Goal: Find specific page/section: Find specific page/section

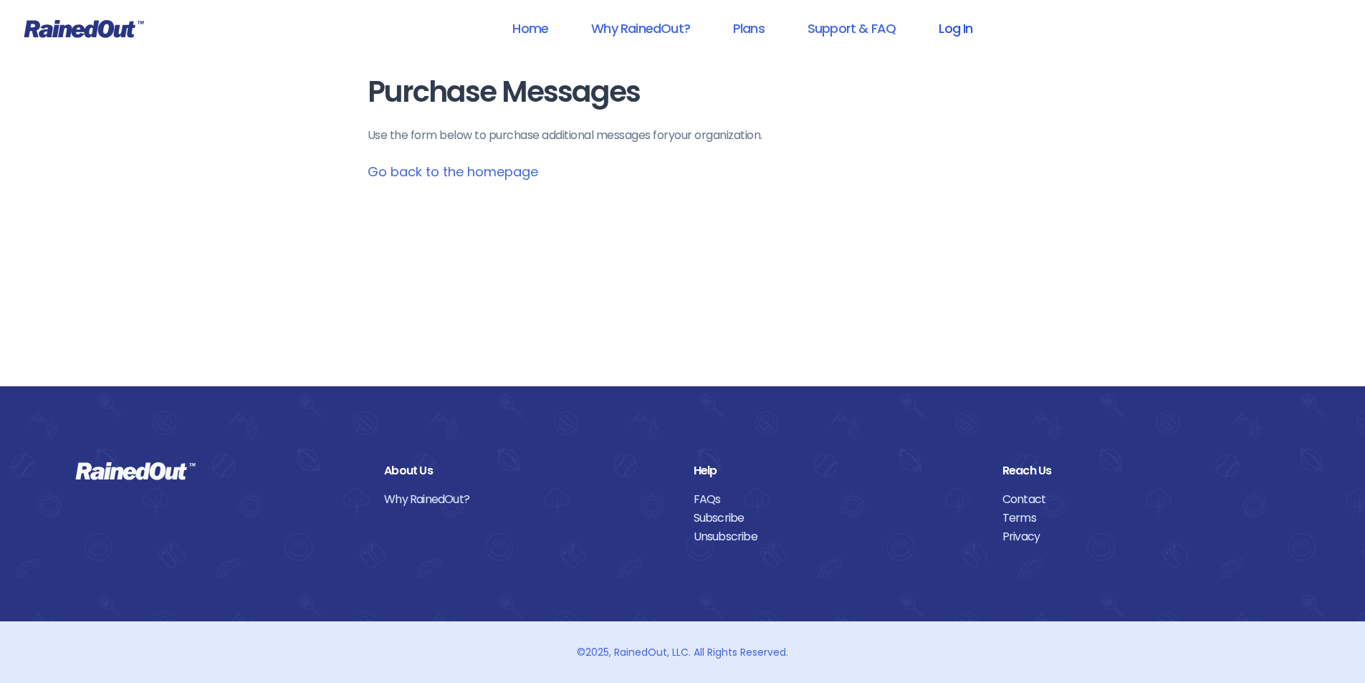
click at [962, 29] on link "Log In" at bounding box center [955, 28] width 71 height 32
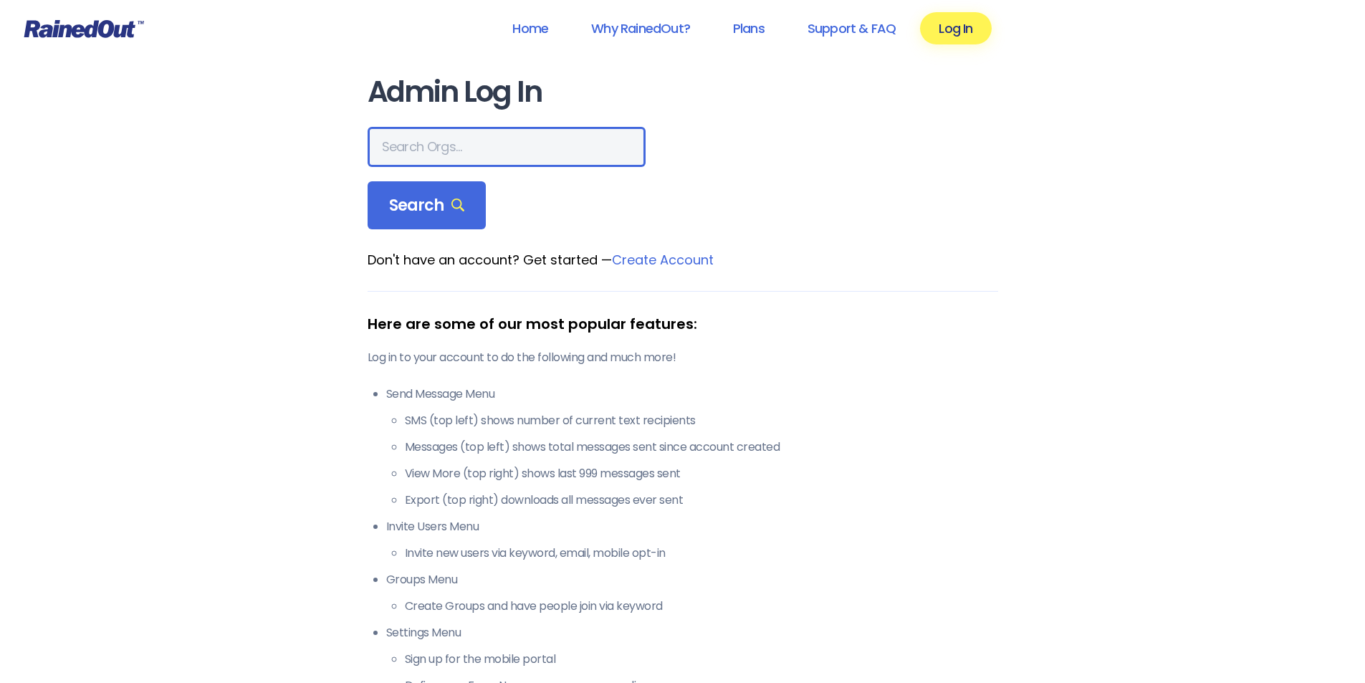
click at [446, 149] on input "text" at bounding box center [507, 147] width 278 height 40
type input "[PERSON_NAME][GEOGRAPHIC_DATA]"
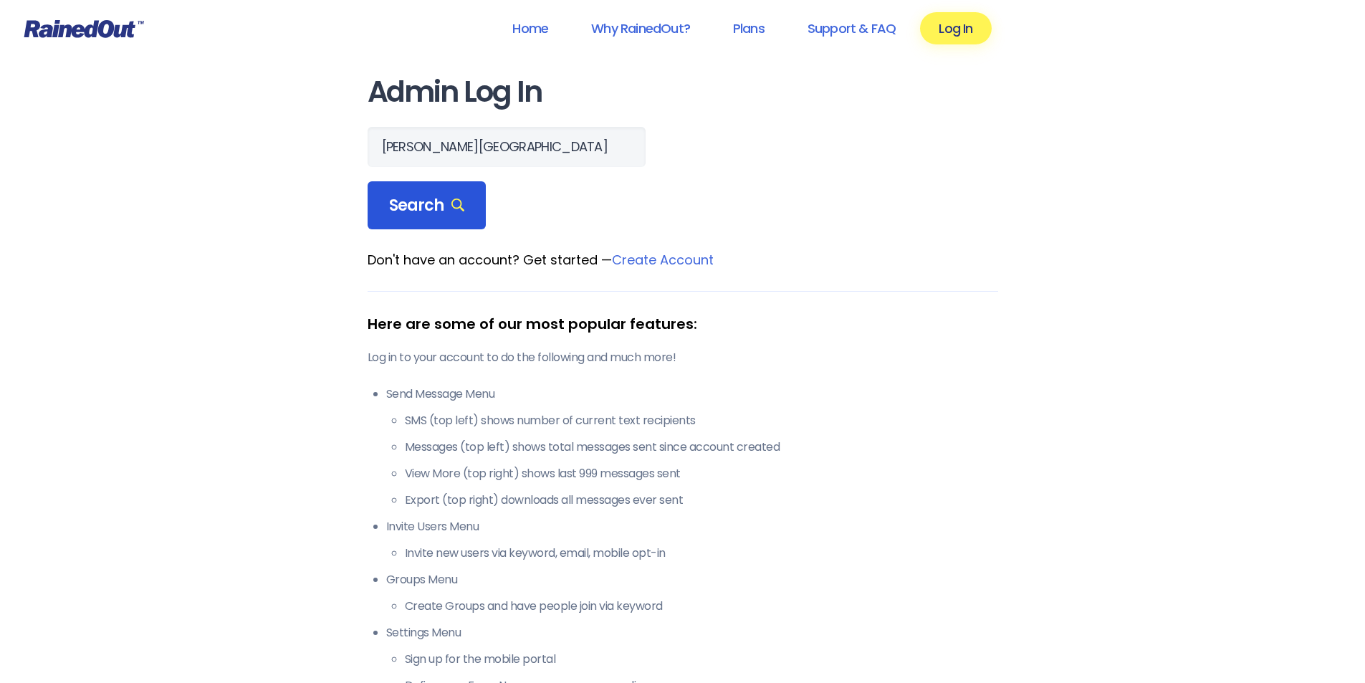
click at [463, 203] on div "Search" at bounding box center [427, 205] width 119 height 49
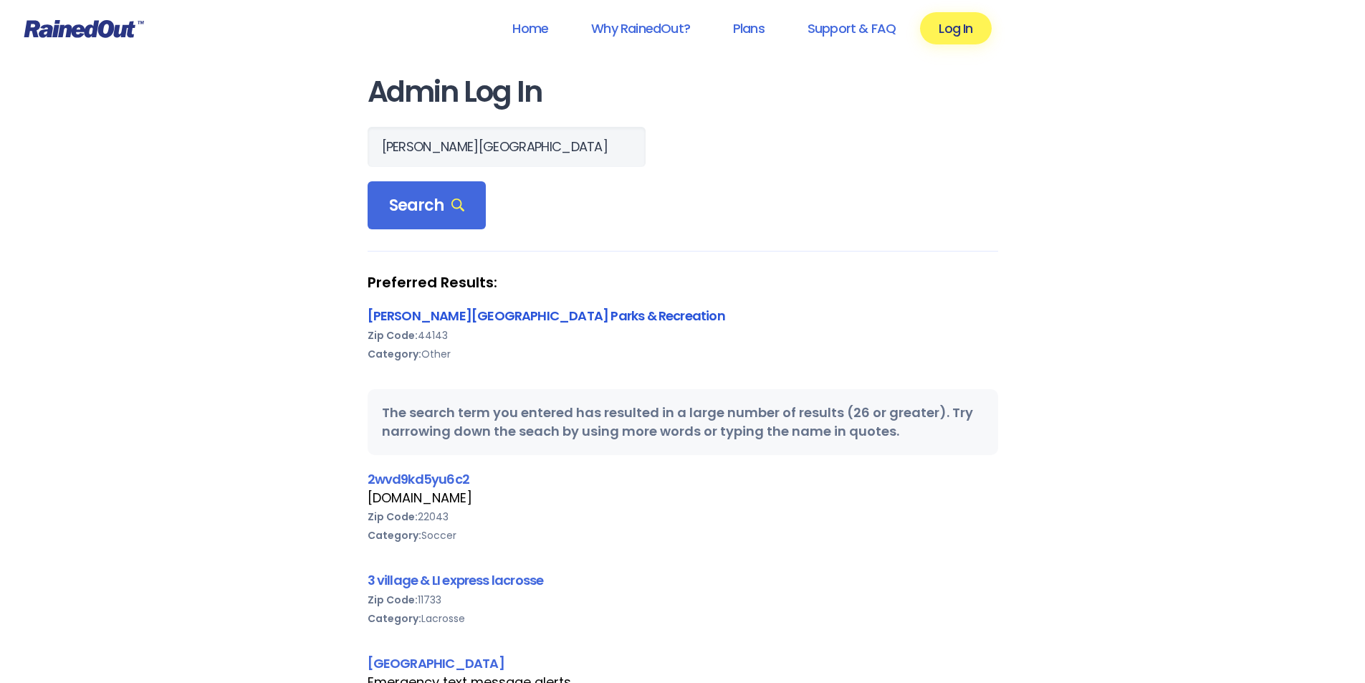
click at [456, 316] on link "[PERSON_NAME][GEOGRAPHIC_DATA] Parks & Recreation" at bounding box center [547, 316] width 358 height 18
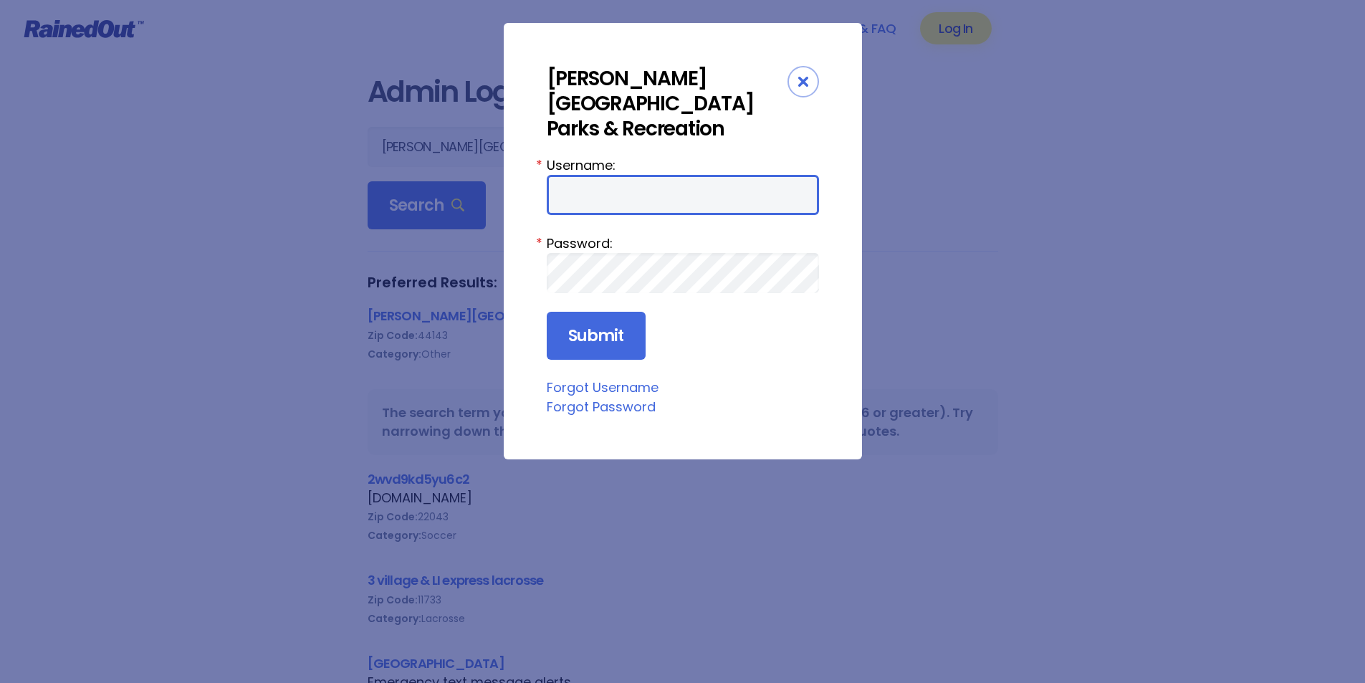
type input "Samclarkcartwright"
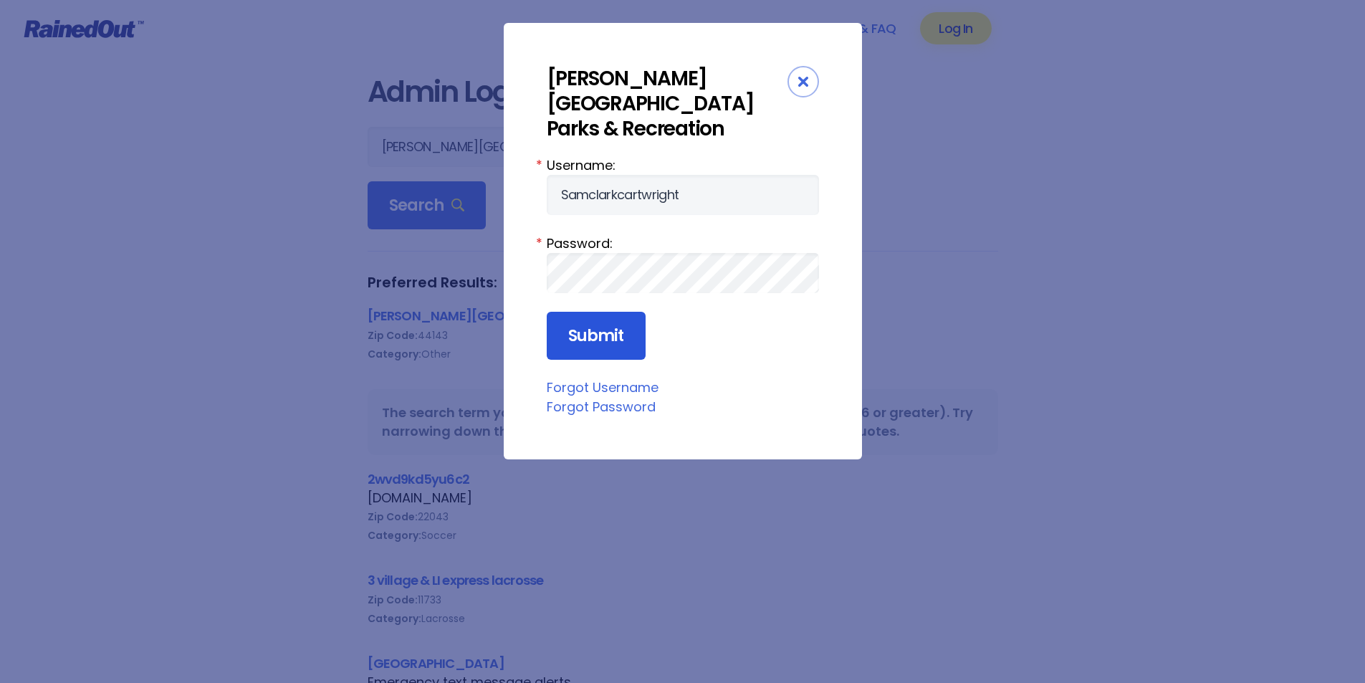
click at [592, 313] on input "Submit" at bounding box center [596, 336] width 99 height 49
